Goal: Task Accomplishment & Management: Use online tool/utility

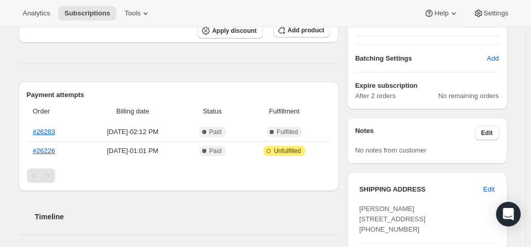
scroll to position [257, 0]
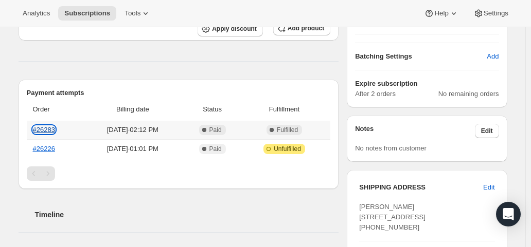
click at [47, 128] on link "#26283" at bounding box center [44, 130] width 22 height 8
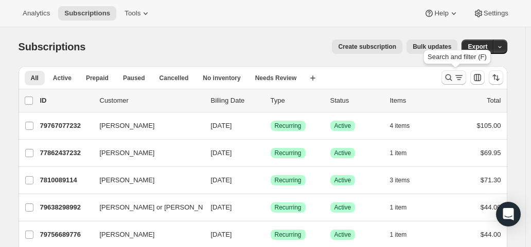
click at [460, 78] on icon "Search and filter results" at bounding box center [459, 78] width 10 height 10
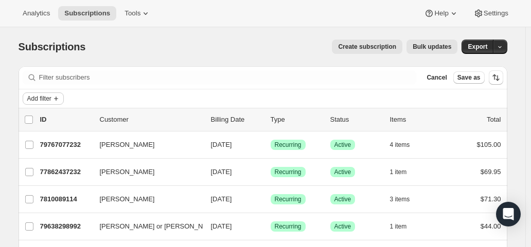
click at [47, 96] on span "Add filter" at bounding box center [39, 99] width 24 height 8
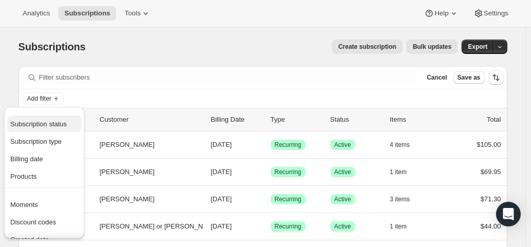
click at [48, 120] on span "Subscription status" at bounding box center [38, 124] width 57 height 8
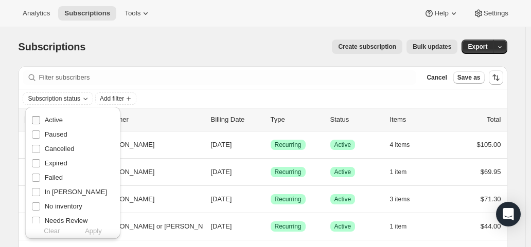
click at [55, 119] on span "Active" at bounding box center [54, 120] width 18 height 8
click at [40, 119] on input "Active" at bounding box center [36, 120] width 8 height 8
checkbox input "true"
click at [95, 233] on span "Apply" at bounding box center [93, 231] width 17 height 10
click at [126, 97] on span "Add filter" at bounding box center [114, 99] width 24 height 8
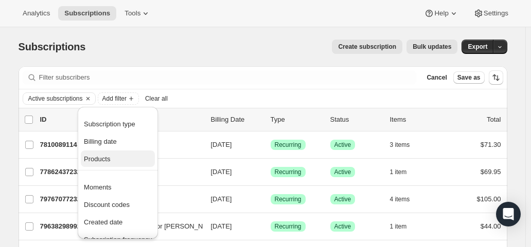
click at [104, 158] on span "Products" at bounding box center [97, 159] width 26 height 8
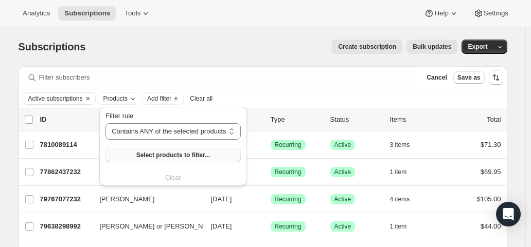
click at [122, 153] on button "Select products to filter..." at bounding box center [172, 155] width 135 height 14
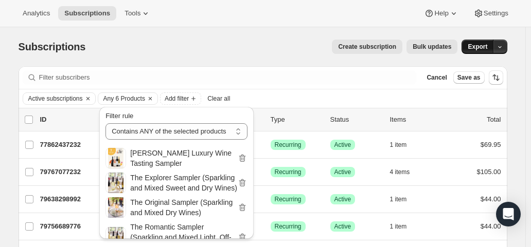
click at [486, 48] on span "Export" at bounding box center [478, 47] width 20 height 8
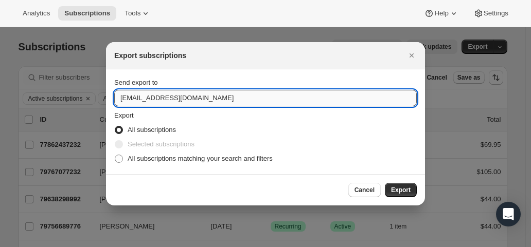
drag, startPoint x: 134, startPoint y: 101, endPoint x: 122, endPoint y: 99, distance: 11.5
click at [122, 99] on input "hello@wineshopathome.com" at bounding box center [265, 98] width 302 height 16
type input "mfletcher@wineshopathome.com"
click at [155, 159] on span "All subscriptions matching your search and filters" at bounding box center [200, 159] width 145 height 8
click at [115, 155] on input "All subscriptions matching your search and filters" at bounding box center [115, 155] width 1 height 1
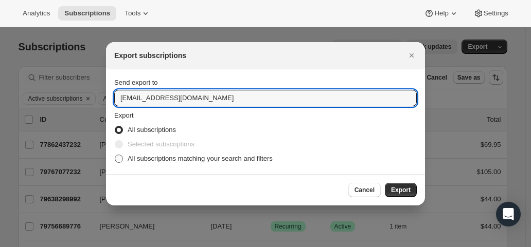
radio input "true"
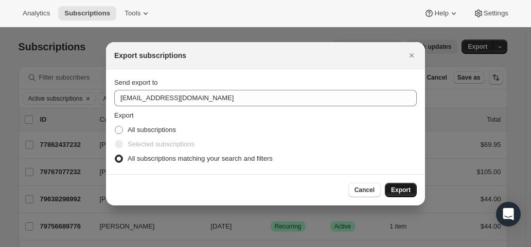
click at [402, 186] on span "Export" at bounding box center [401, 190] width 20 height 8
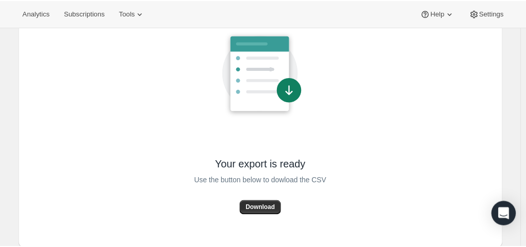
scroll to position [87, 0]
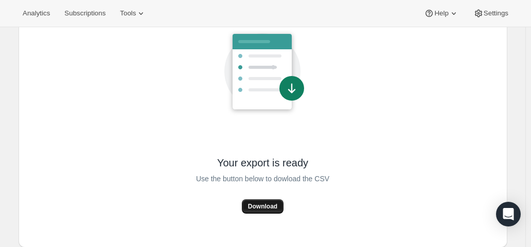
click at [260, 204] on span "Download" at bounding box center [262, 207] width 29 height 8
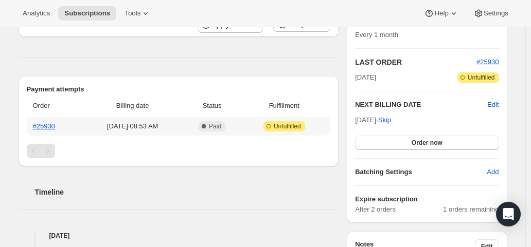
scroll to position [206, 0]
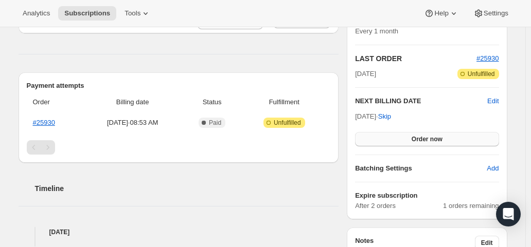
click at [411, 138] on button "Order now" at bounding box center [427, 139] width 144 height 14
click at [411, 138] on span "Click to confirm" at bounding box center [426, 139] width 47 height 8
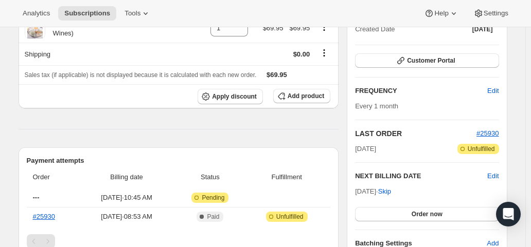
scroll to position [206, 0]
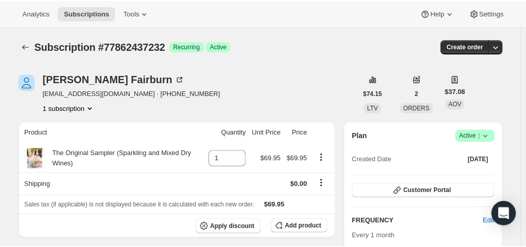
scroll to position [206, 0]
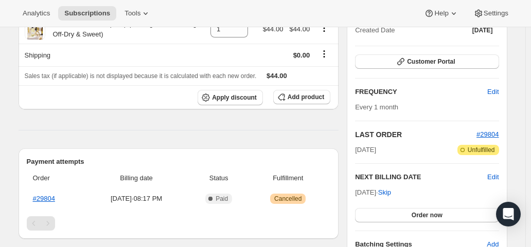
scroll to position [154, 0]
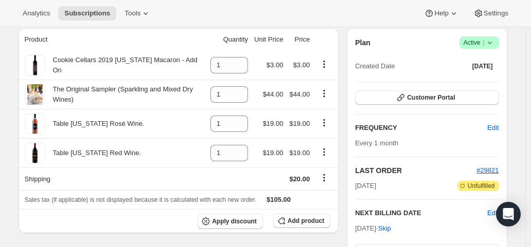
scroll to position [206, 0]
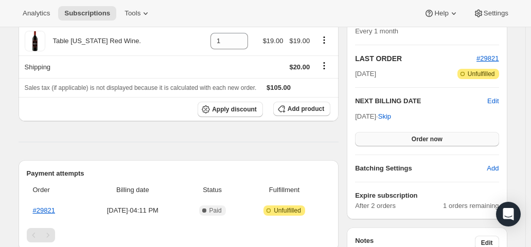
click at [434, 138] on span "Order now" at bounding box center [427, 139] width 31 height 8
click at [434, 138] on span "Click to confirm" at bounding box center [426, 139] width 47 height 8
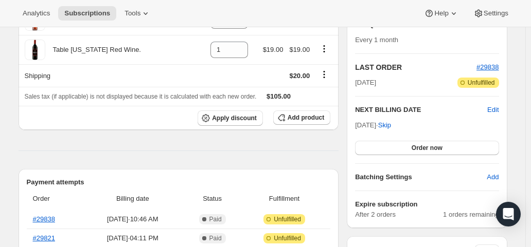
scroll to position [206, 0]
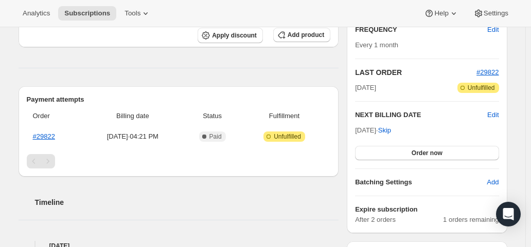
scroll to position [206, 0]
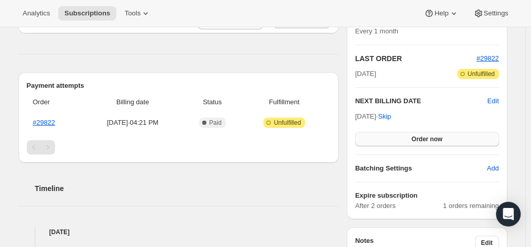
click at [384, 134] on button "Order now" at bounding box center [427, 139] width 144 height 14
click at [384, 134] on button "Click to confirm" at bounding box center [427, 139] width 144 height 14
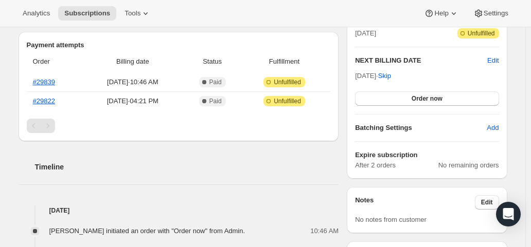
scroll to position [257, 0]
